Goal: Task Accomplishment & Management: Use online tool/utility

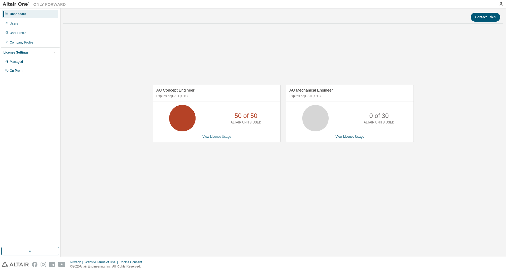
click at [216, 137] on link "View License Usage" at bounding box center [216, 137] width 29 height 4
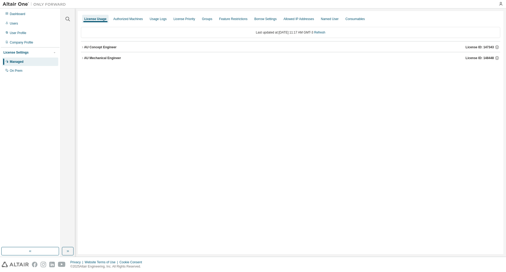
click at [82, 47] on icon "button" at bounding box center [82, 47] width 3 height 3
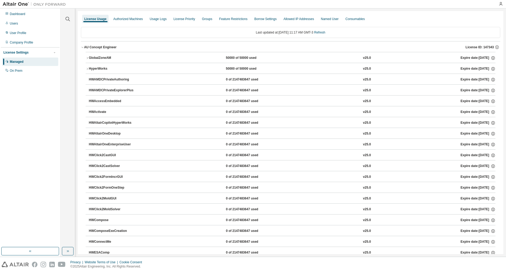
click at [88, 59] on icon "button" at bounding box center [87, 57] width 3 height 3
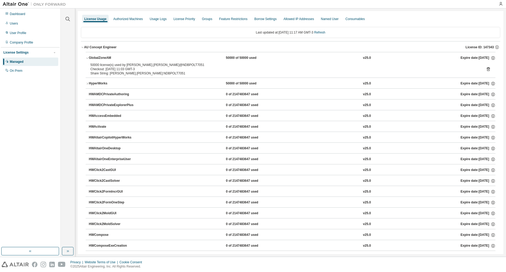
click at [488, 70] on icon at bounding box center [488, 69] width 1 height 1
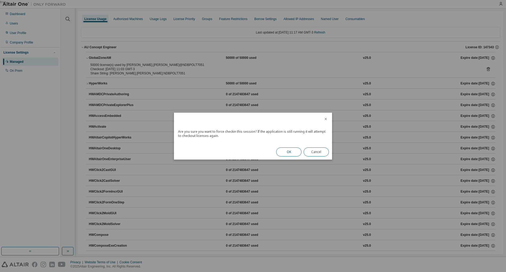
click at [289, 155] on button "OK" at bounding box center [288, 151] width 25 height 9
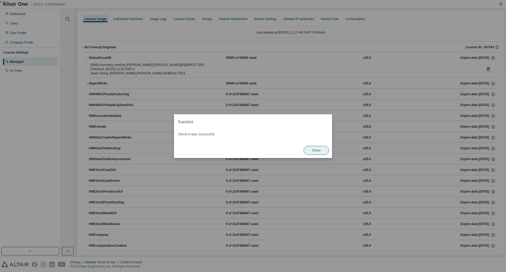
click at [318, 148] on button "Close" at bounding box center [316, 150] width 25 height 9
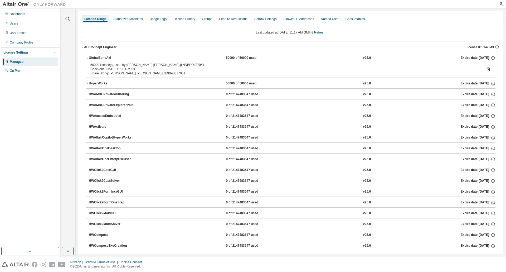
click at [91, 84] on div "HyperWorks" at bounding box center [112, 83] width 47 height 5
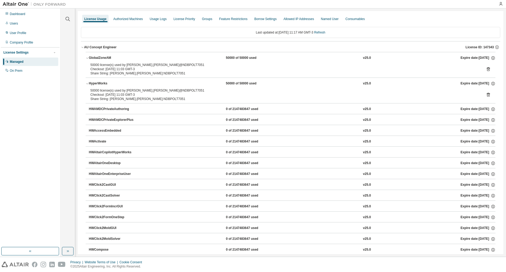
click at [487, 96] on icon at bounding box center [488, 95] width 3 height 4
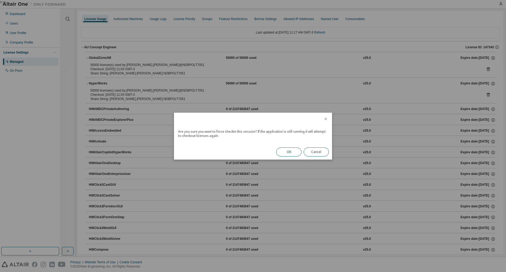
click at [288, 149] on button "OK" at bounding box center [288, 151] width 25 height 9
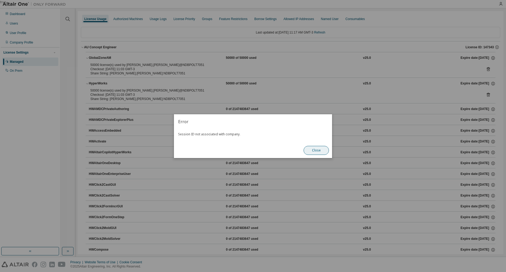
click at [321, 148] on button "Close" at bounding box center [316, 150] width 25 height 9
